Goal: Task Accomplishment & Management: Use online tool/utility

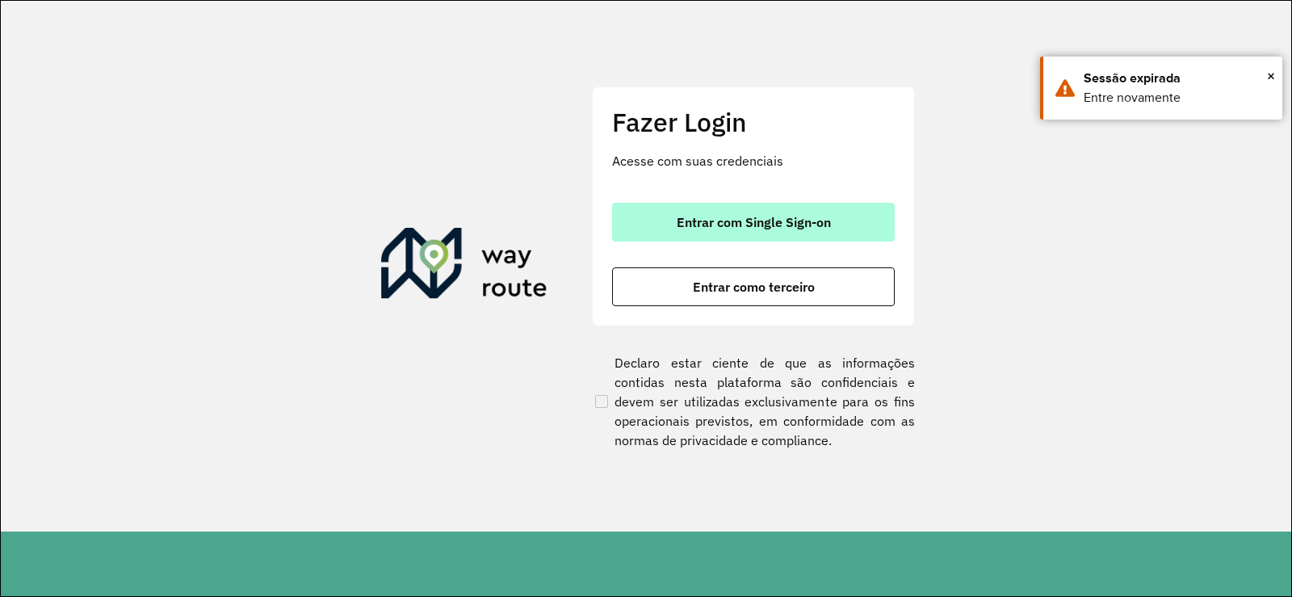
click at [776, 231] on button "Entrar com Single Sign-on" at bounding box center [753, 222] width 283 height 39
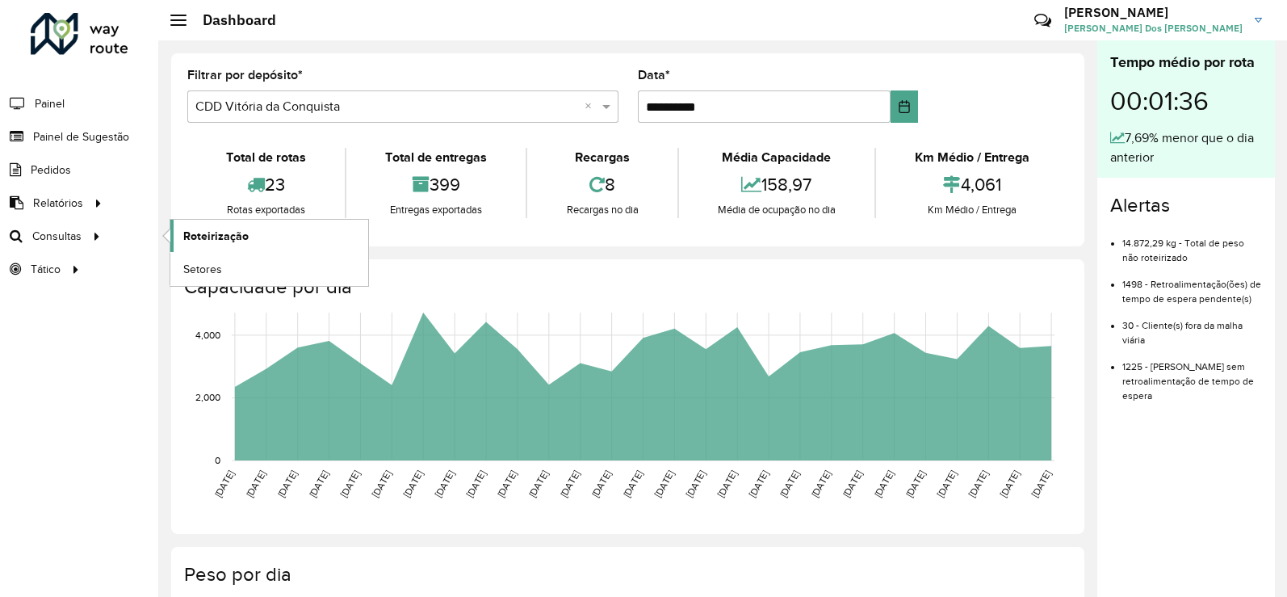
click at [182, 237] on link "Roteirização" at bounding box center [269, 236] width 198 height 32
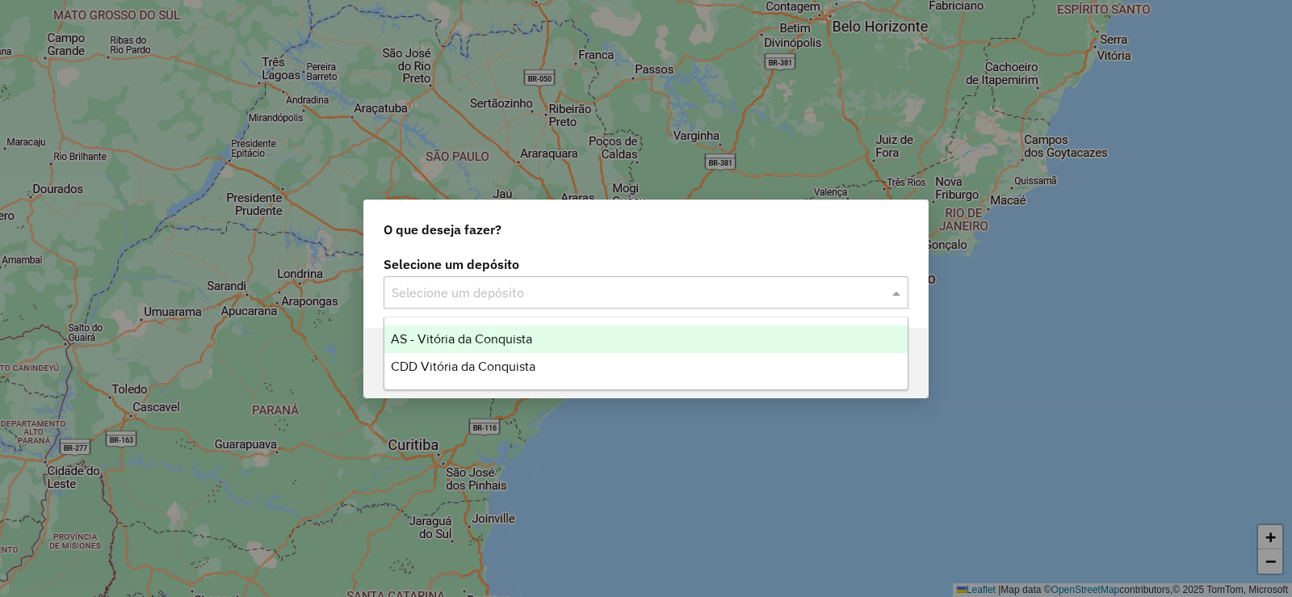
click at [638, 281] on div "Selecione um depósito" at bounding box center [646, 292] width 525 height 32
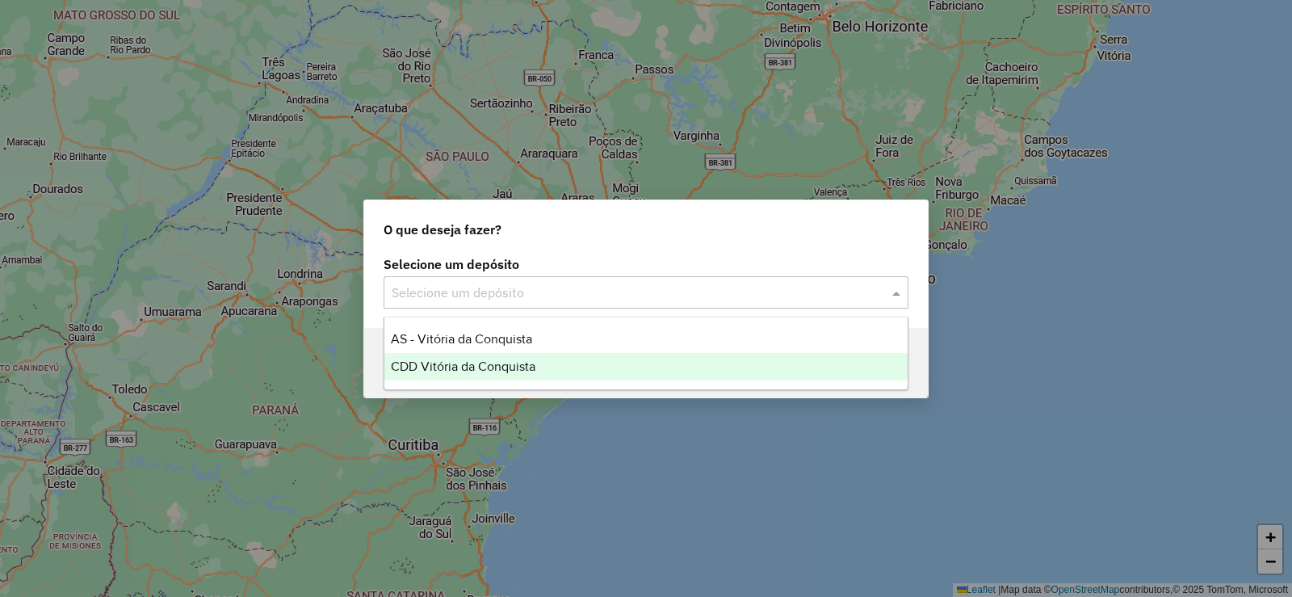
click at [494, 355] on div "CDD Vitória da Conquista" at bounding box center [645, 366] width 523 height 27
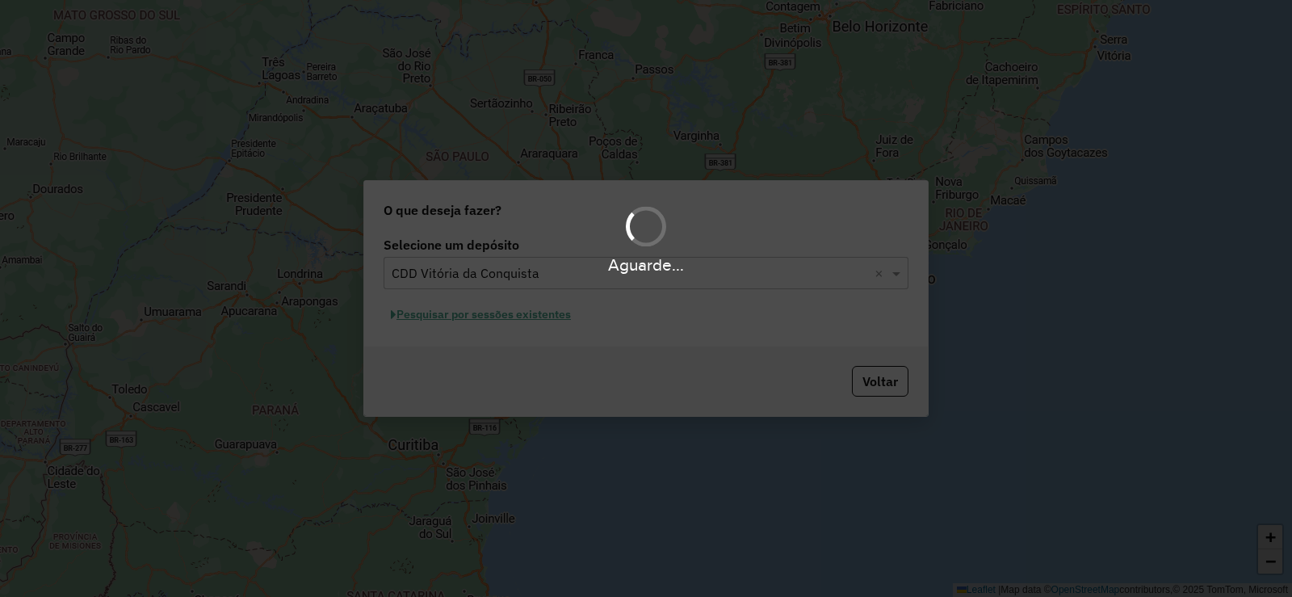
click at [539, 315] on div "Aguarde..." at bounding box center [646, 298] width 1292 height 597
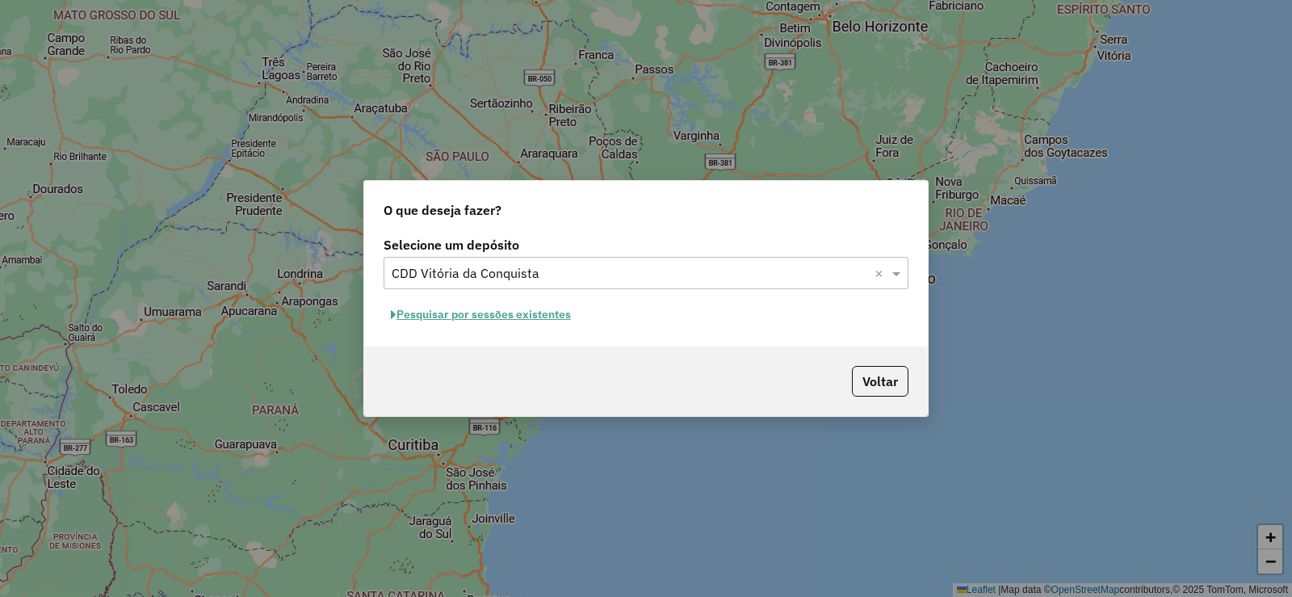
click at [526, 308] on button "Pesquisar por sessões existentes" at bounding box center [481, 314] width 195 height 25
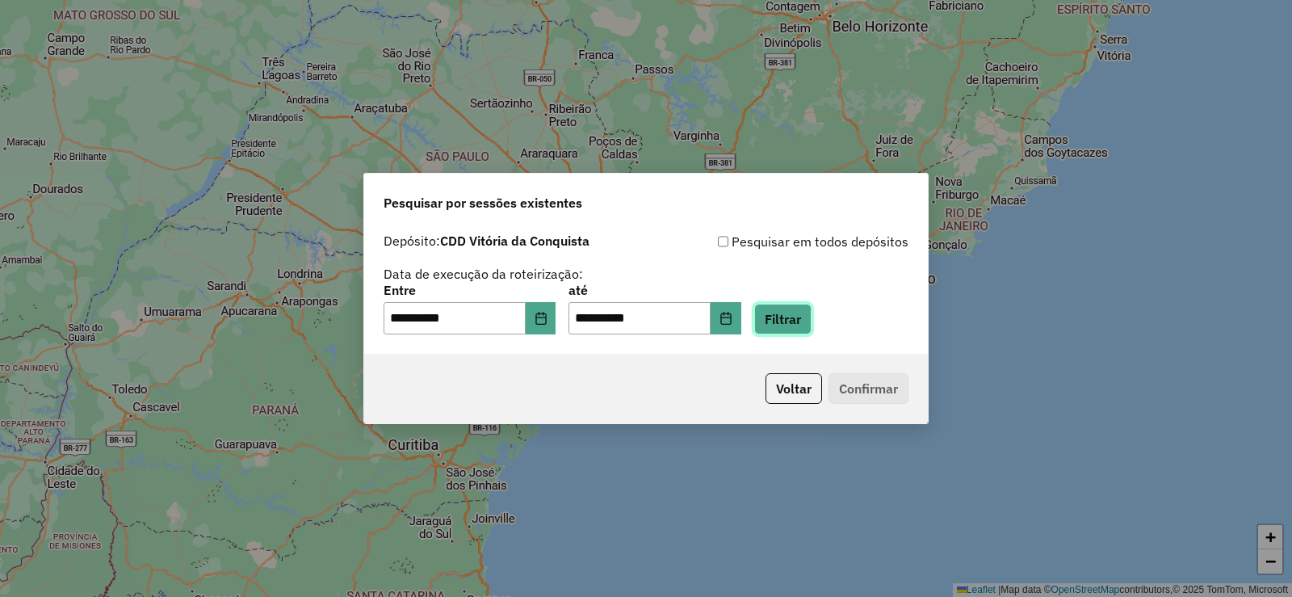
click at [799, 316] on button "Filtrar" at bounding box center [782, 319] width 57 height 31
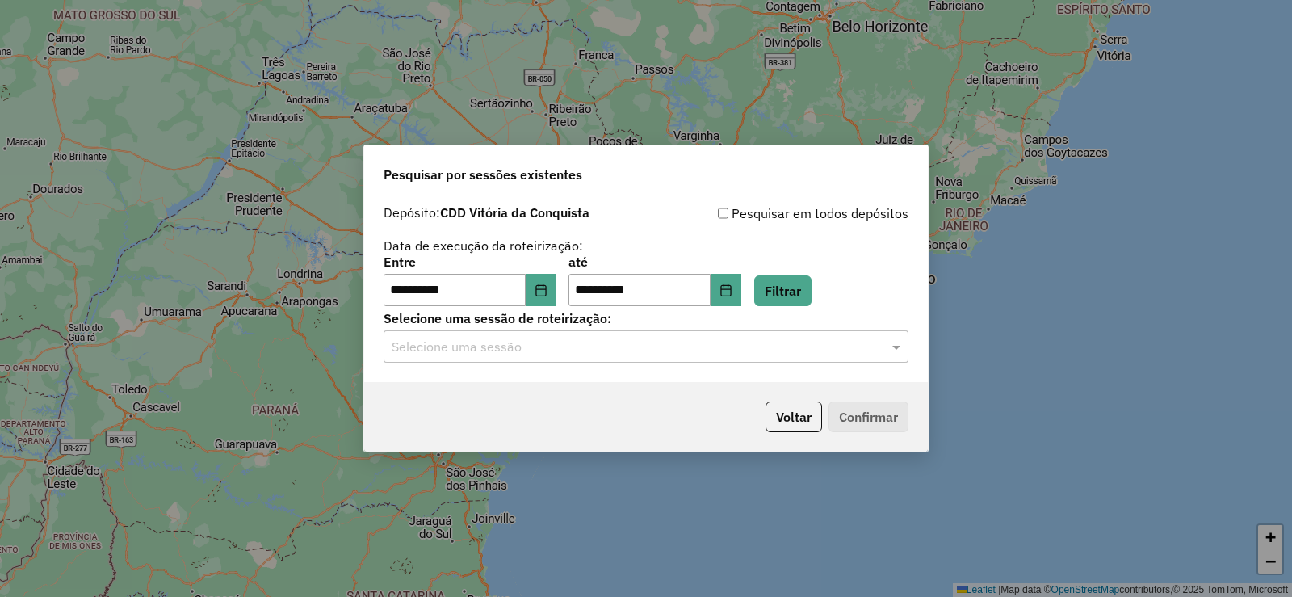
click at [820, 348] on input "text" at bounding box center [630, 346] width 476 height 19
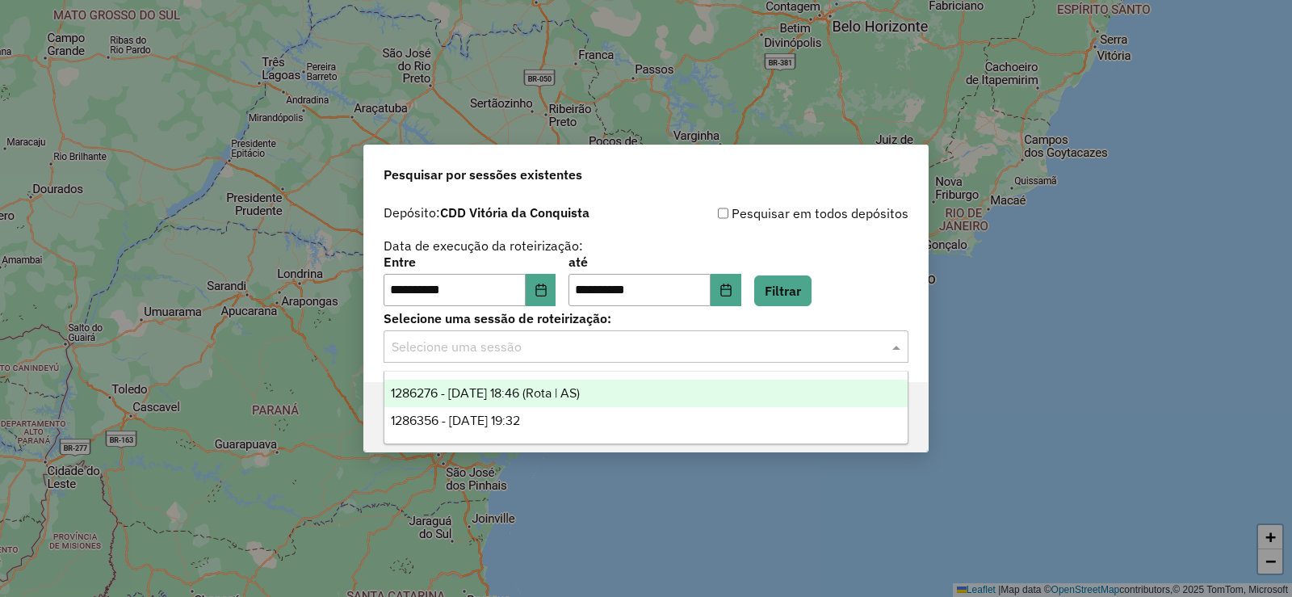
click at [534, 386] on span "1286276 - [DATE] 18:46 (Rota | AS)" at bounding box center [485, 393] width 189 height 14
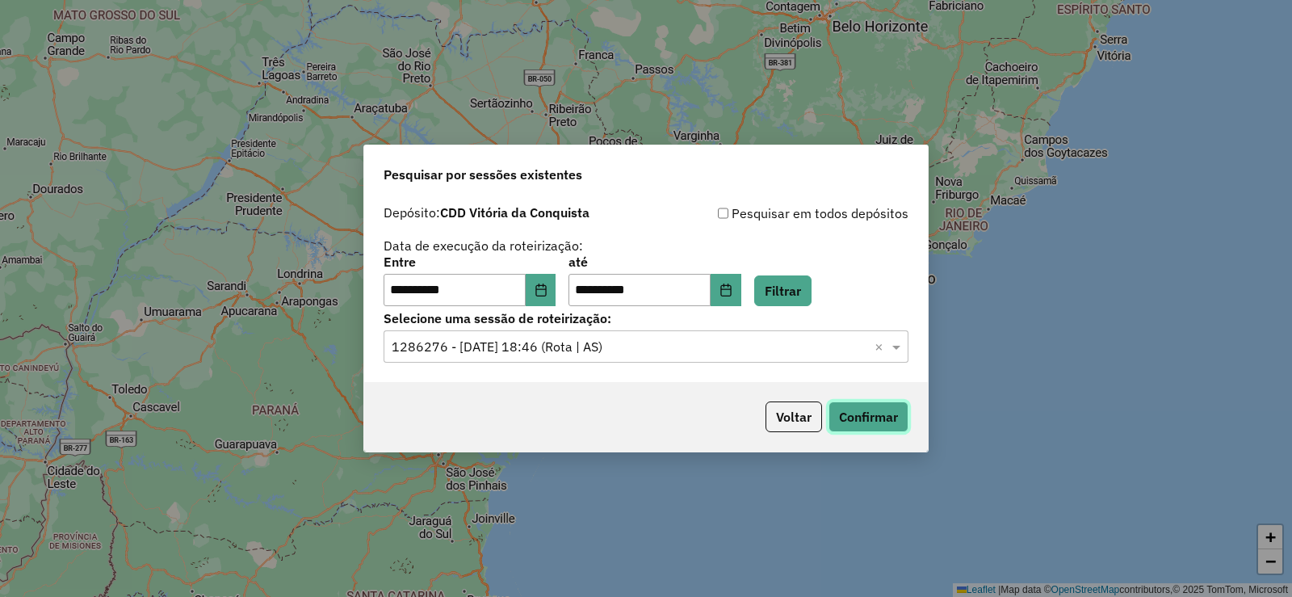
click at [880, 423] on button "Confirmar" at bounding box center [868, 416] width 80 height 31
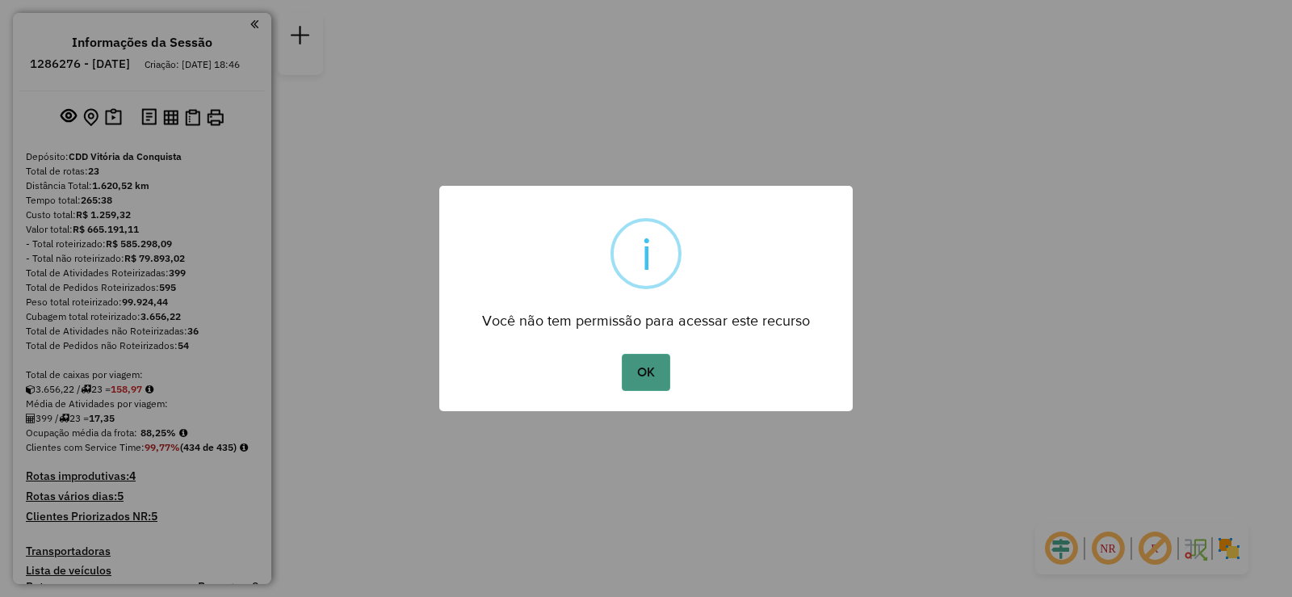
drag, startPoint x: 643, startPoint y: 367, endPoint x: 657, endPoint y: 349, distance: 23.1
click at [642, 368] on button "OK" at bounding box center [646, 372] width 48 height 37
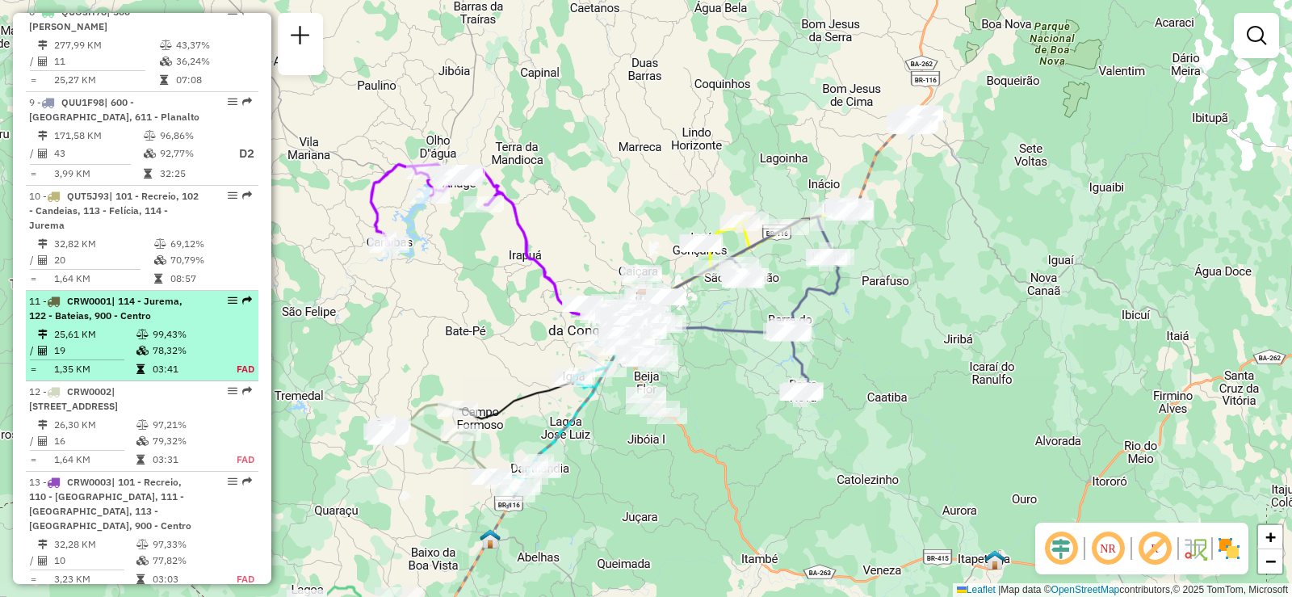
scroll to position [1373, 0]
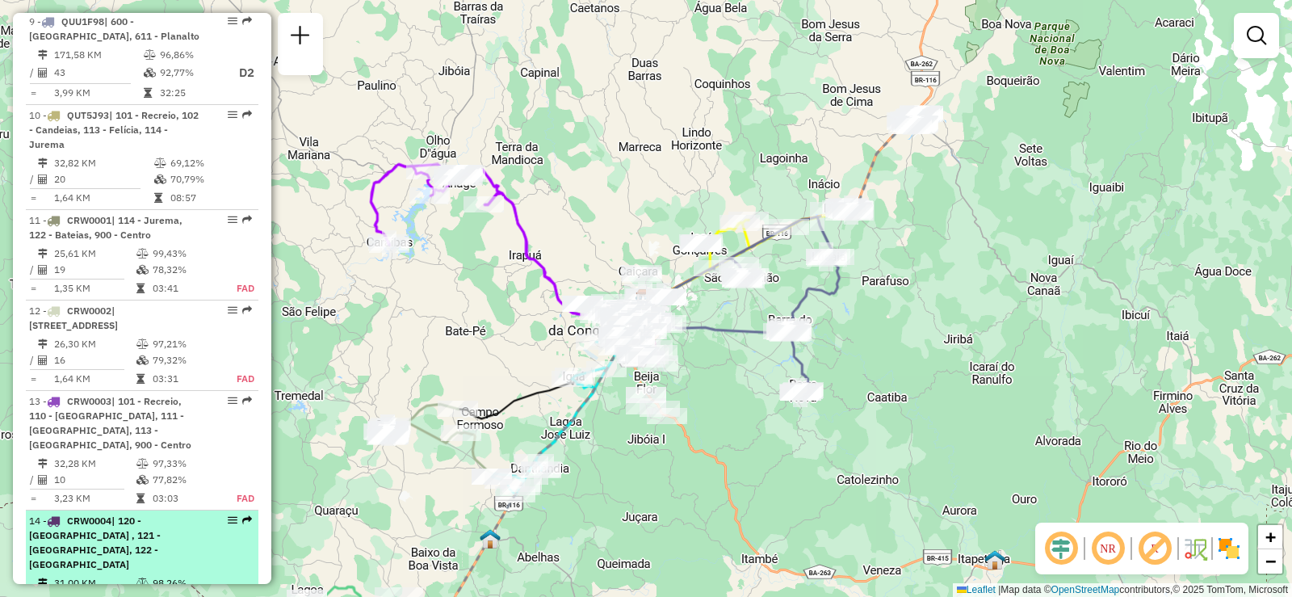
select select "**********"
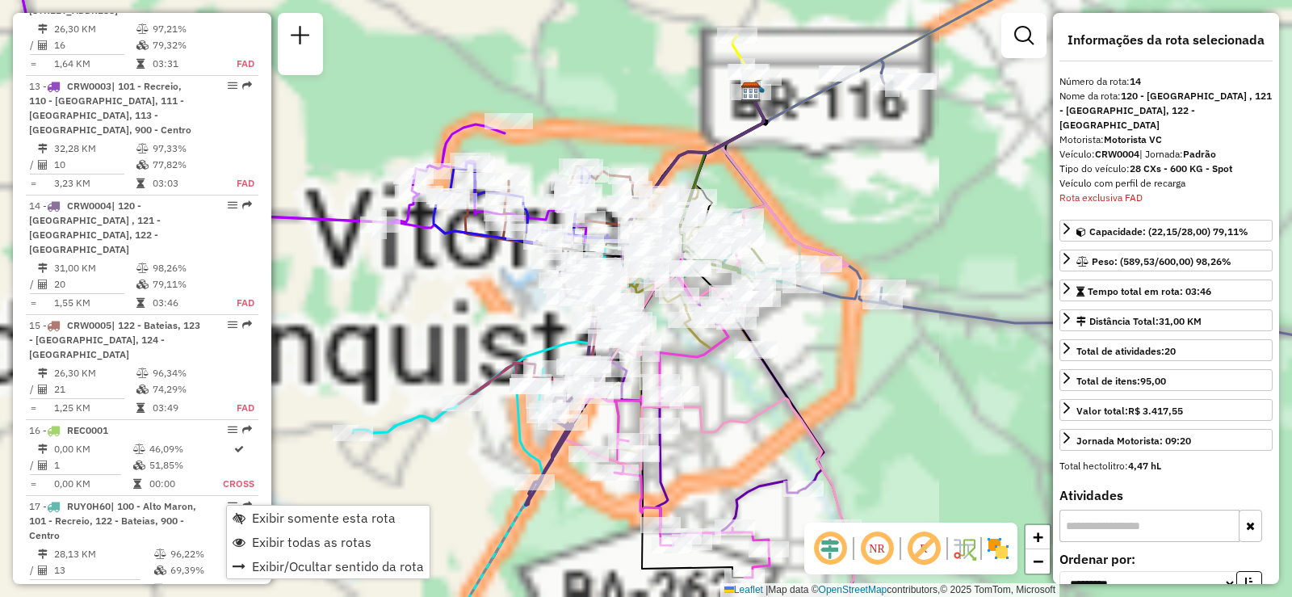
scroll to position [1855, 0]
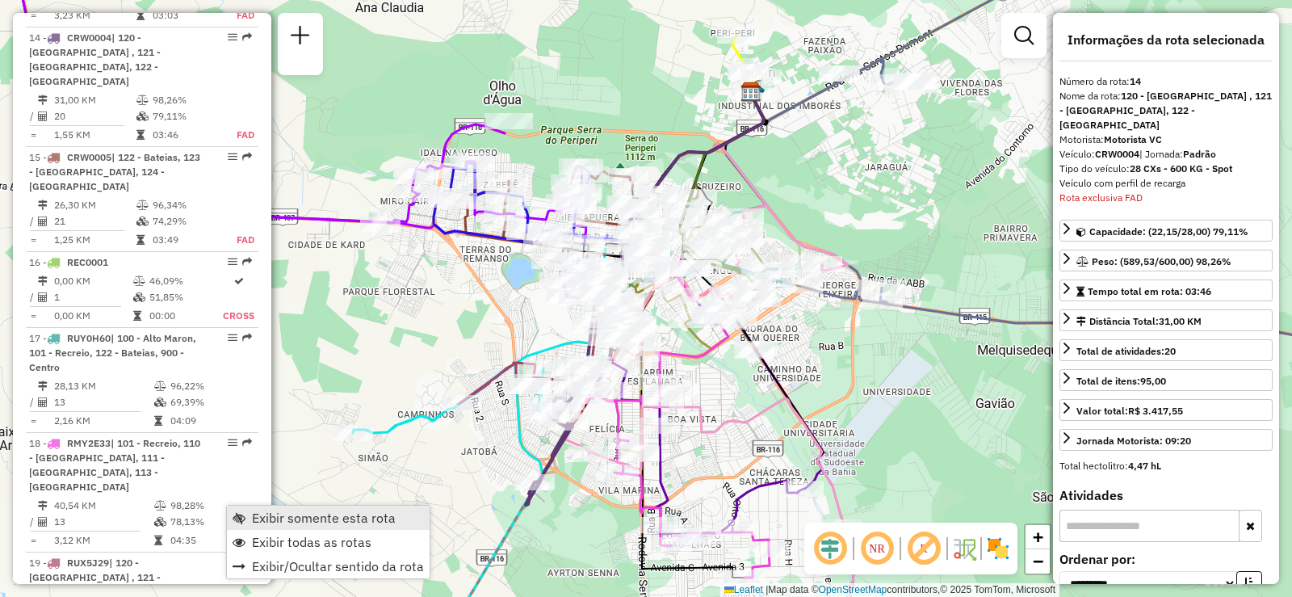
click at [262, 515] on span "Exibir somente esta rota" at bounding box center [324, 517] width 144 height 13
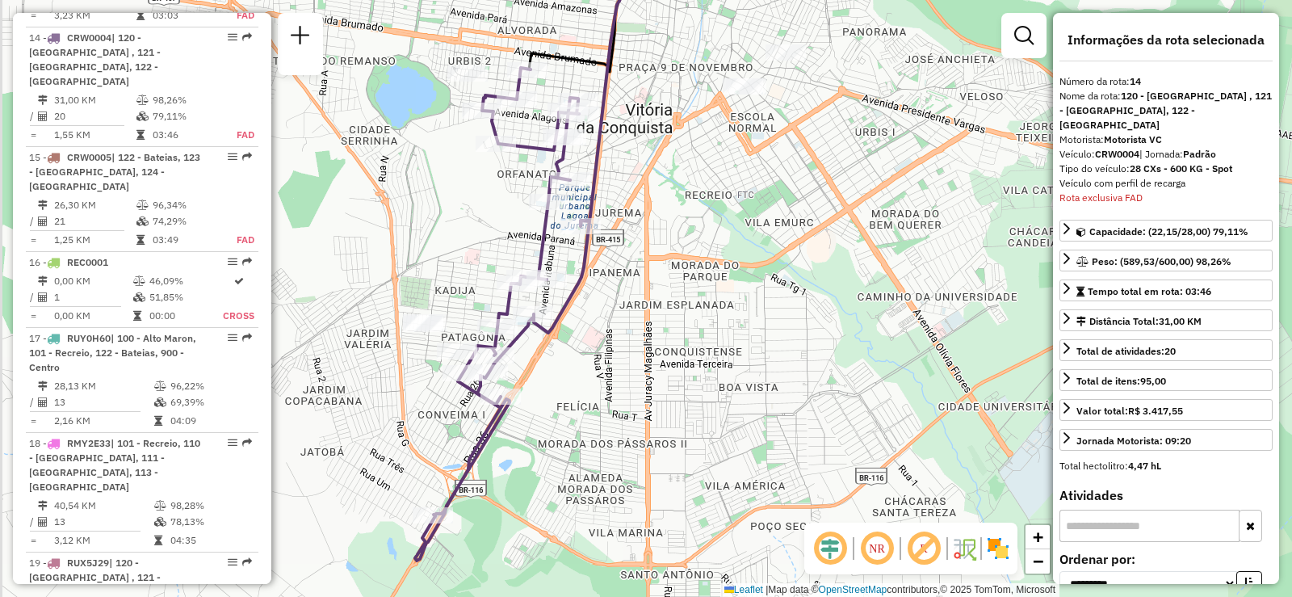
drag, startPoint x: 666, startPoint y: 439, endPoint x: 748, endPoint y: 468, distance: 86.6
click at [703, 427] on div "Janela de atendimento Grade de atendimento Capacidade Transportadoras Veículos …" at bounding box center [646, 298] width 1292 height 597
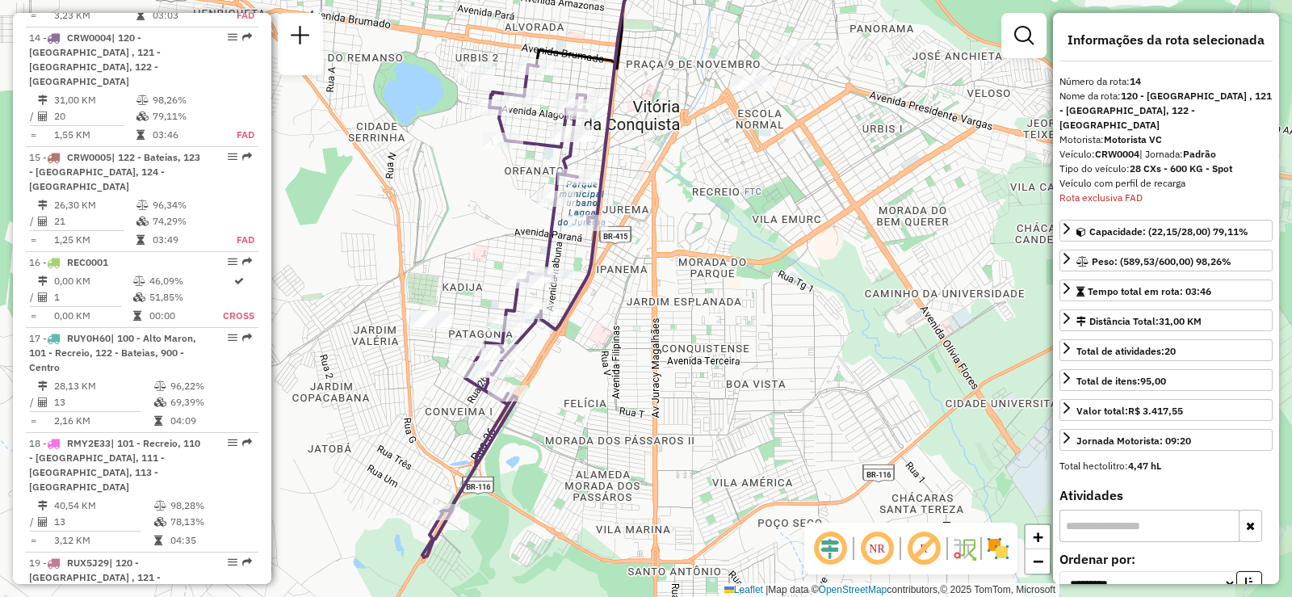
click at [878, 555] on em at bounding box center [876, 548] width 39 height 39
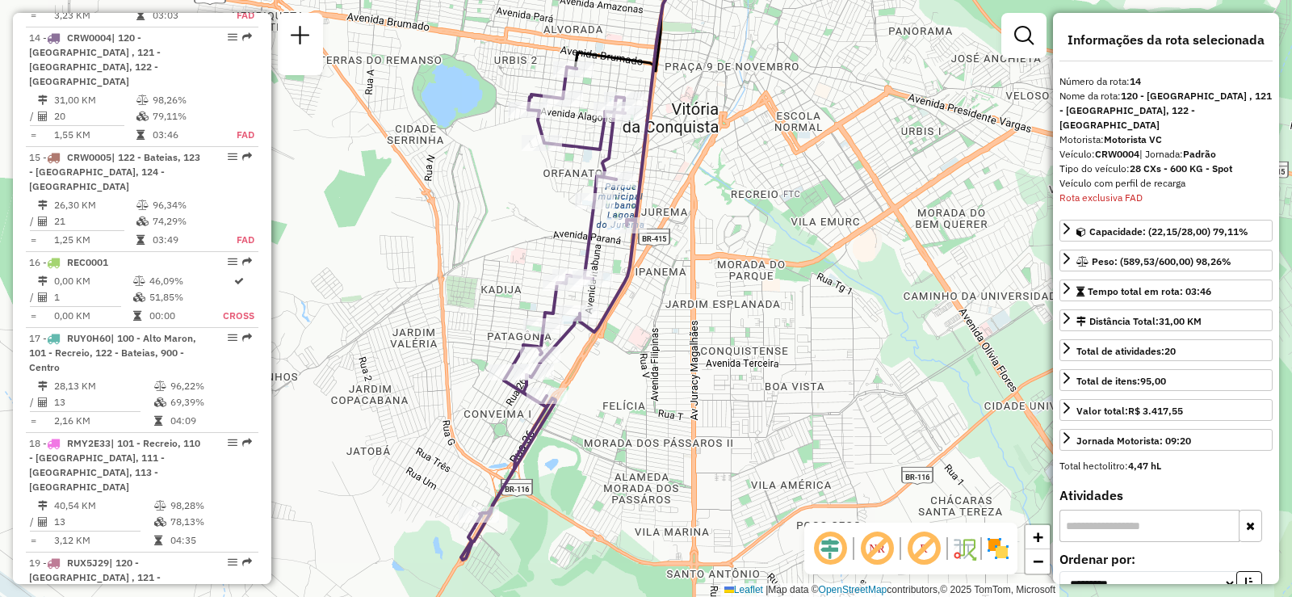
drag, startPoint x: 672, startPoint y: 402, endPoint x: 719, endPoint y: 411, distance: 47.7
click at [719, 411] on div "Janela de atendimento Grade de atendimento Capacidade Transportadoras Veículos …" at bounding box center [646, 298] width 1292 height 597
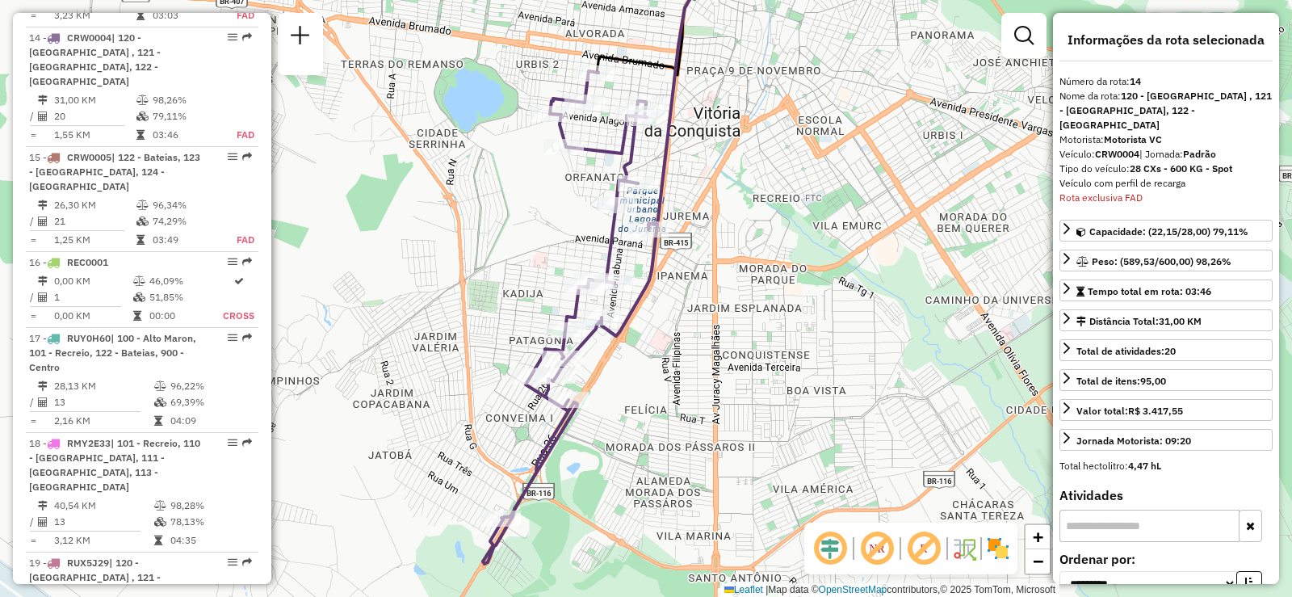
drag, startPoint x: 711, startPoint y: 409, endPoint x: 724, endPoint y: 407, distance: 13.9
click at [724, 407] on div "Janela de atendimento Grade de atendimento Capacidade Transportadoras Veículos …" at bounding box center [646, 298] width 1292 height 597
